Goal: Transaction & Acquisition: Purchase product/service

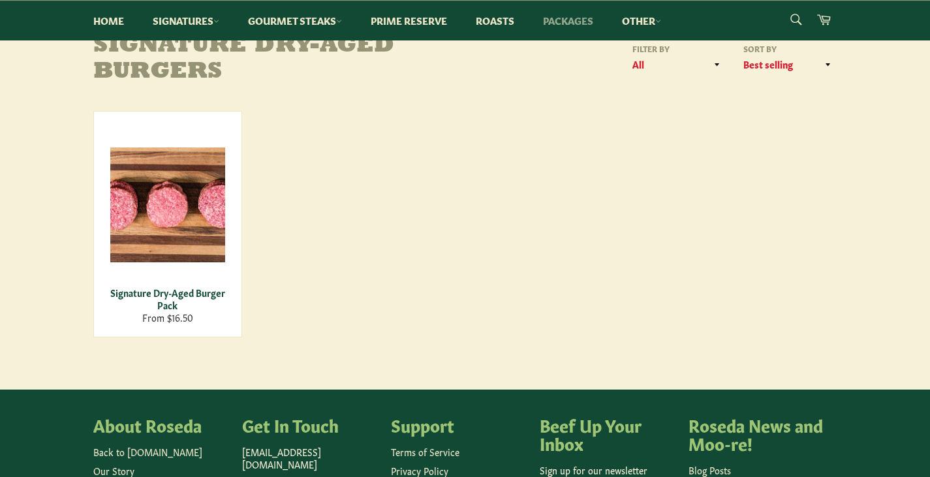
scroll to position [261, 0]
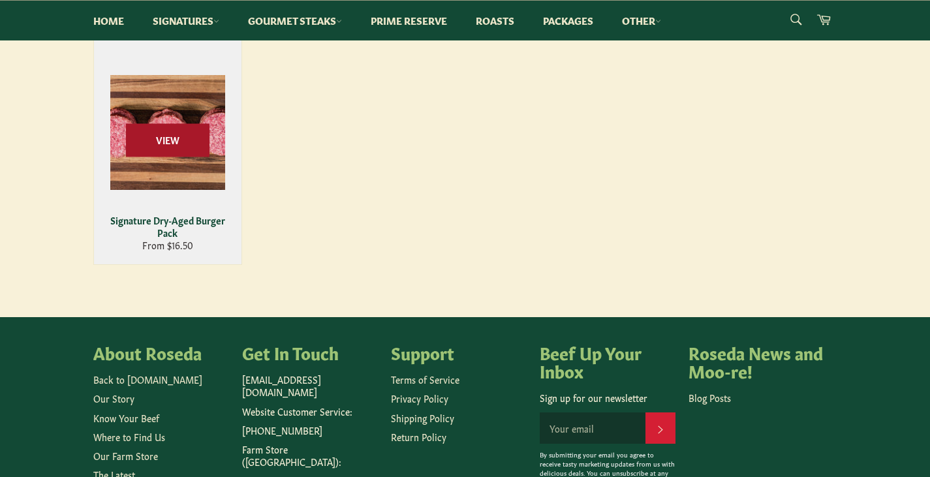
click at [185, 150] on span "View" at bounding box center [168, 139] width 84 height 33
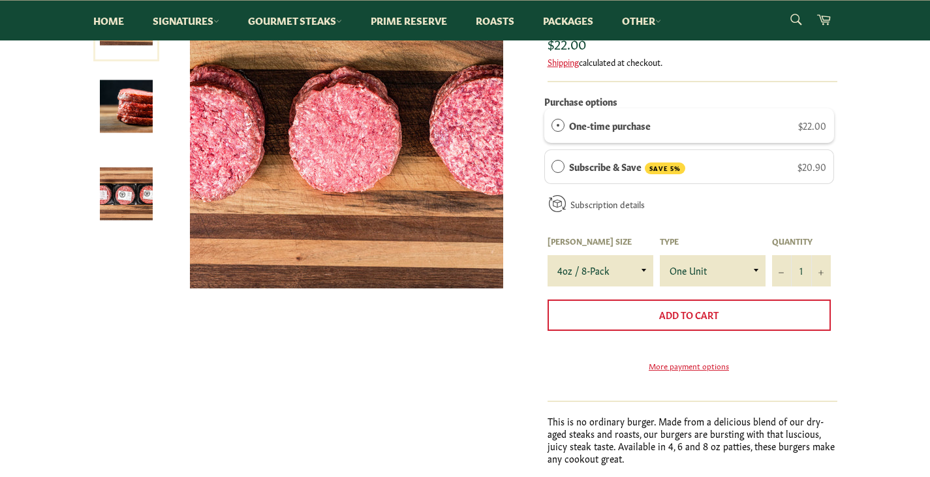
scroll to position [326, 0]
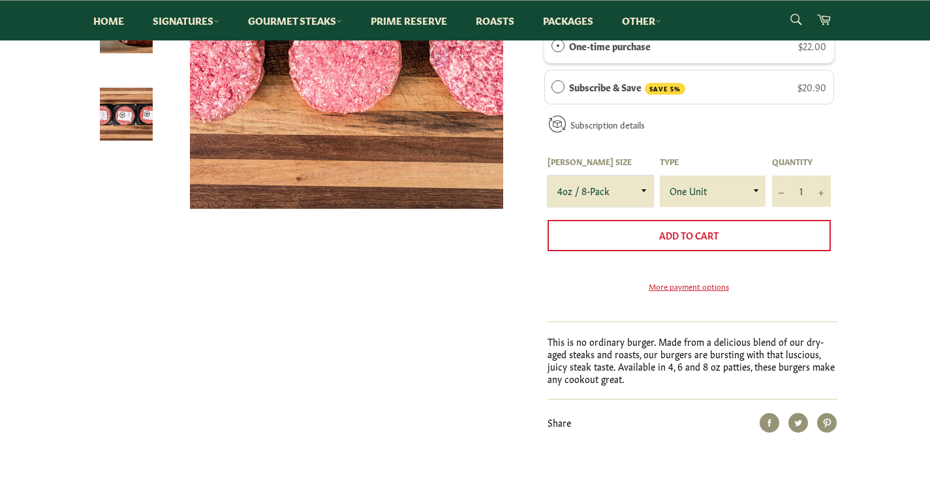
click at [645, 195] on select "4oz / 8-Pack 6oz / 4-Pack 8oz / 4-Pack" at bounding box center [601, 191] width 106 height 31
select select "8oz / 4-Pack"
click at [548, 176] on select "4oz / 8-Pack 6oz / 4-Pack 8oz / 4-Pack" at bounding box center [601, 191] width 106 height 31
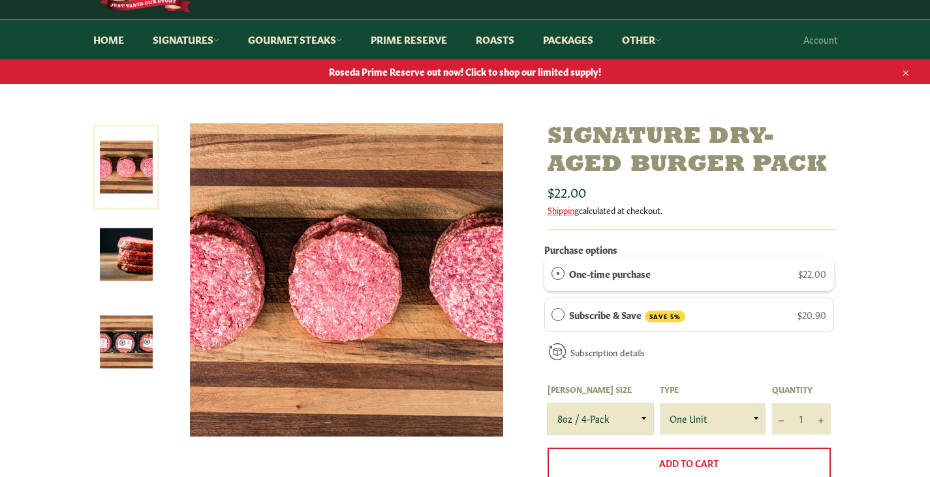
scroll to position [131, 0]
